Goal: Information Seeking & Learning: Learn about a topic

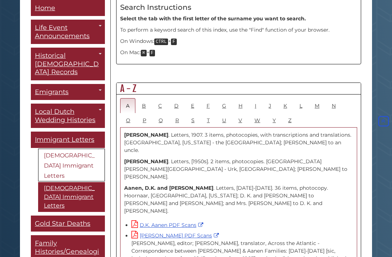
scroll to position [359, 0]
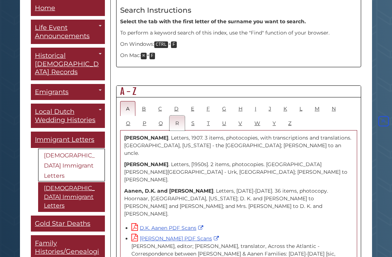
click at [179, 116] on link "R" at bounding box center [177, 123] width 15 height 15
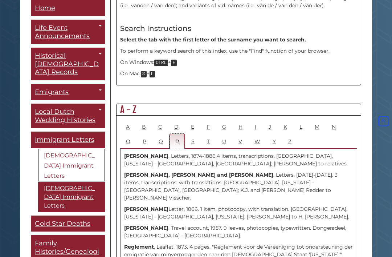
scroll to position [340, 0]
click at [196, 134] on link "S" at bounding box center [193, 141] width 15 height 15
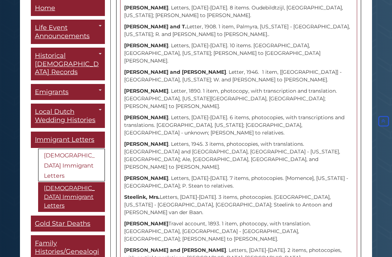
scroll to position [3620, 0]
click at [79, 239] on span "Family Histories/Genealogies" at bounding box center [67, 251] width 64 height 24
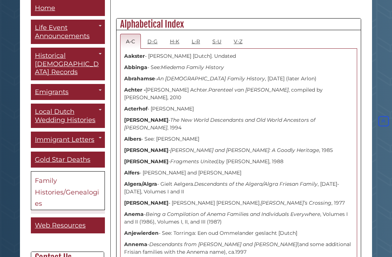
scroll to position [231, 0]
click at [201, 43] on link "L-R" at bounding box center [196, 41] width 20 height 15
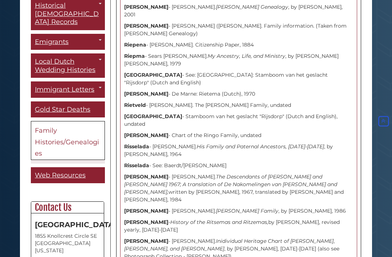
scroll to position [54, 0]
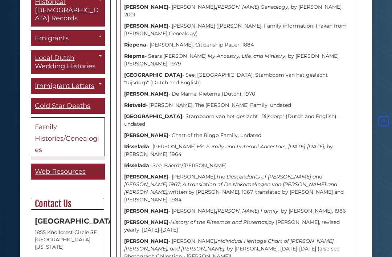
click at [0, 0] on link "[GEOGRAPHIC_DATA], [GEOGRAPHIC_DATA] Emigrants to [GEOGRAPHIC_DATA]" at bounding box center [0, 0] width 0 height 0
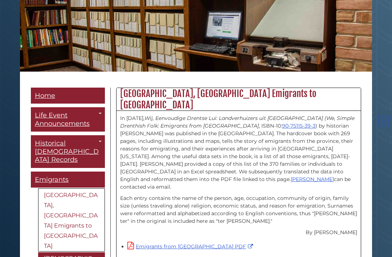
scroll to position [106, 0]
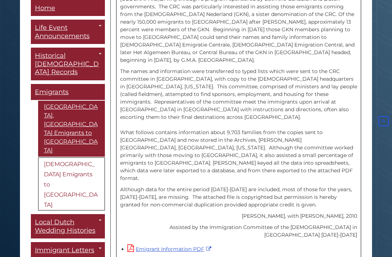
scroll to position [238, 0]
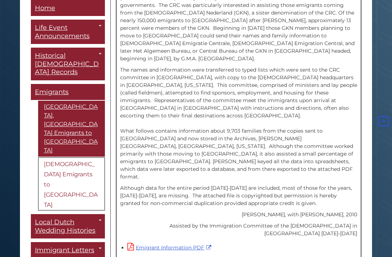
click at [196, 244] on link "Emigrant Information PDF" at bounding box center [171, 247] width 86 height 7
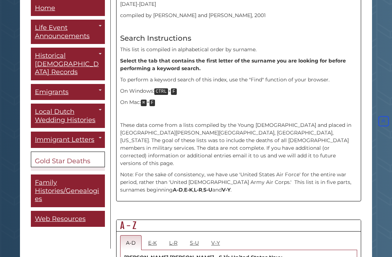
scroll to position [199, 0]
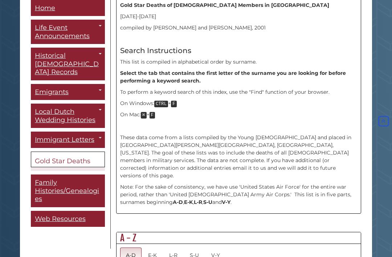
click at [0, 0] on link "The Banner" at bounding box center [0, 0] width 0 height 0
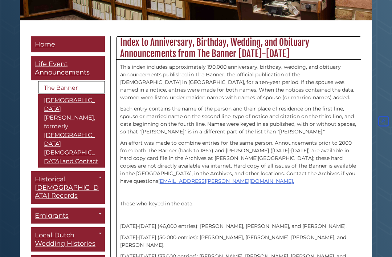
scroll to position [151, 0]
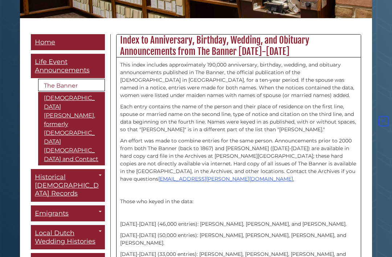
click at [48, 46] on span "Home" at bounding box center [45, 42] width 20 height 8
